Goal: Task Accomplishment & Management: Manage account settings

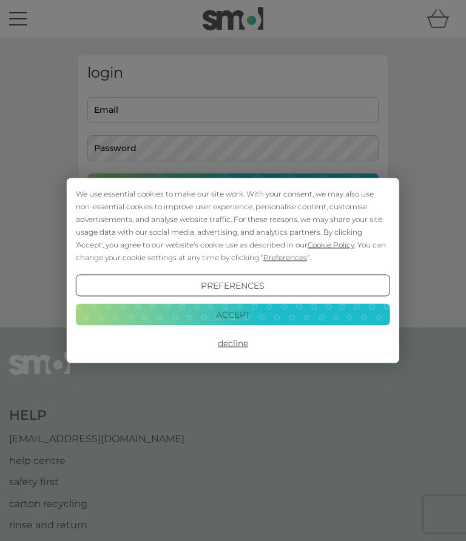
click at [226, 349] on button "Decline" at bounding box center [233, 343] width 314 height 22
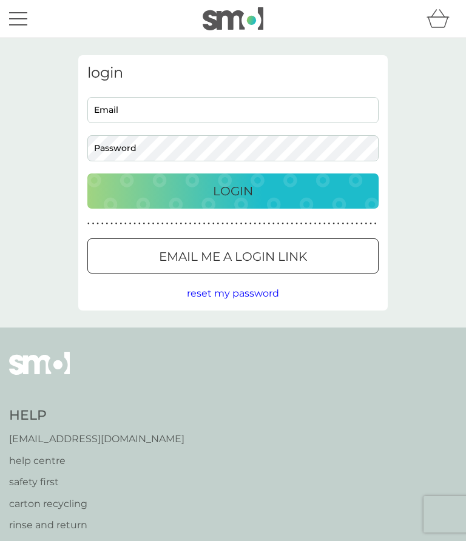
click at [98, 105] on input "Email" at bounding box center [232, 110] width 291 height 26
click at [103, 106] on input "Email" at bounding box center [232, 110] width 291 height 26
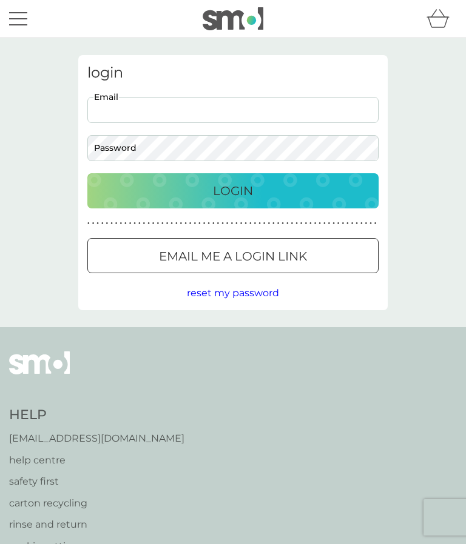
type input "[EMAIL_ADDRESS][DOMAIN_NAME]"
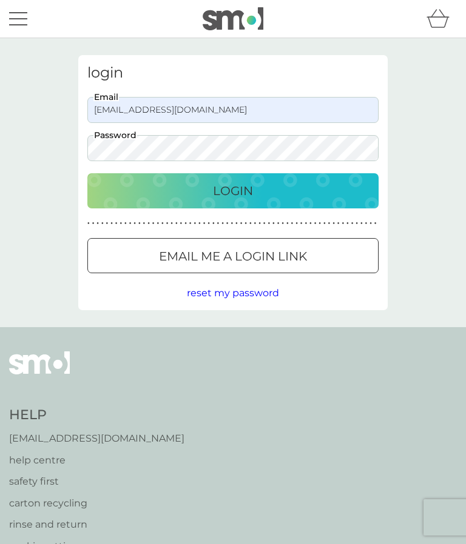
click at [214, 249] on p "Email me a login link" at bounding box center [233, 256] width 148 height 19
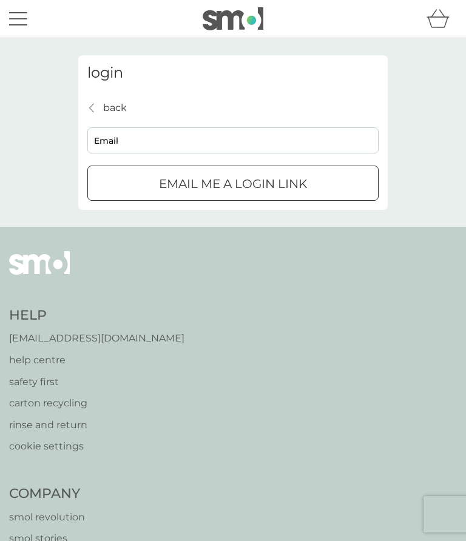
click at [100, 139] on input "Email" at bounding box center [232, 140] width 291 height 26
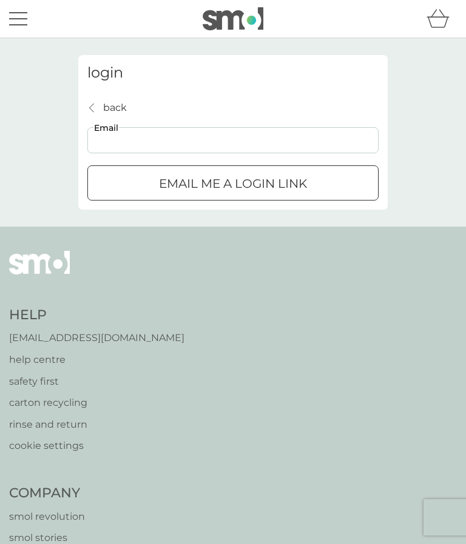
type input "[EMAIL_ADDRESS][DOMAIN_NAME]"
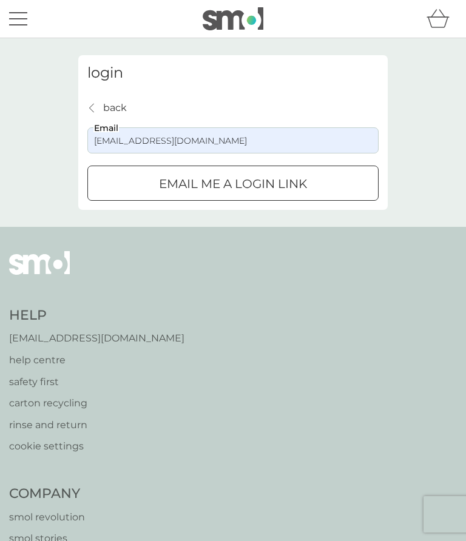
click at [212, 178] on div "submit" at bounding box center [233, 184] width 44 height 13
